Goal: Transaction & Acquisition: Subscribe to service/newsletter

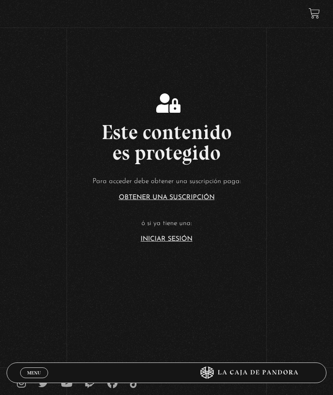
click at [171, 242] on link "Iniciar Sesión" at bounding box center [167, 239] width 52 height 7
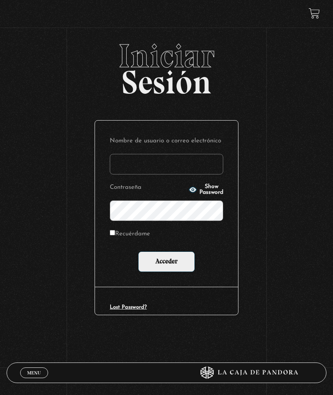
type input "vivimhdz@gmail.com"
click at [158, 272] on input "Acceder" at bounding box center [166, 261] width 57 height 21
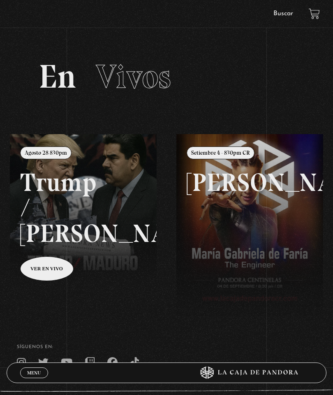
click at [51, 268] on link at bounding box center [176, 331] width 333 height 395
